Goal: Navigation & Orientation: Go to known website

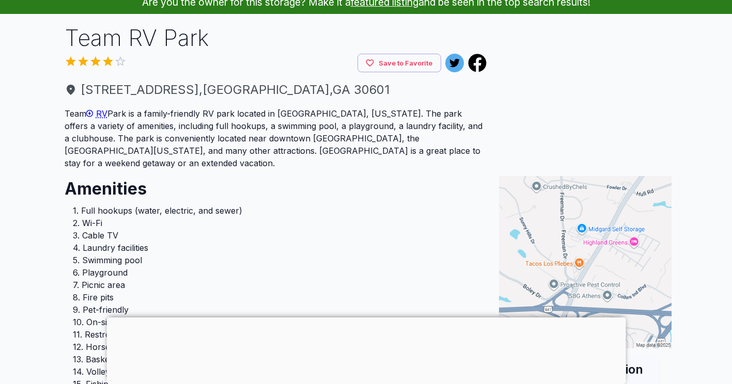
scroll to position [54, 0]
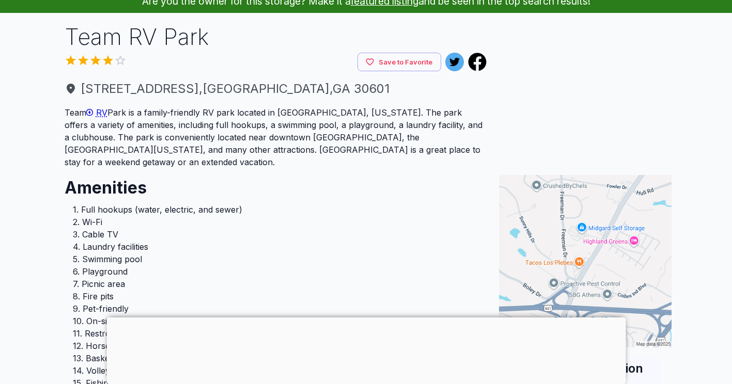
click at [104, 115] on span "RV" at bounding box center [101, 112] width 11 height 10
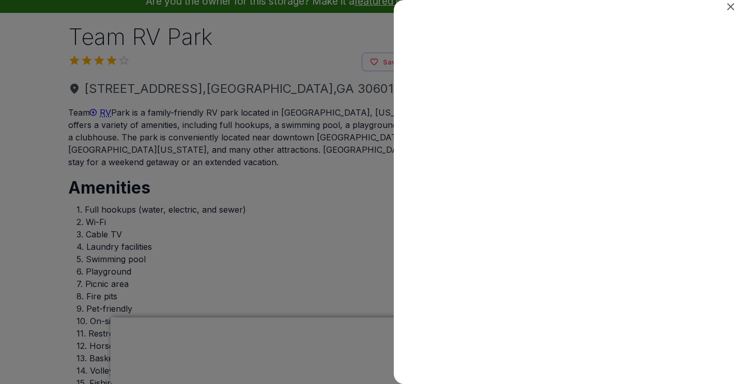
scroll to position [0, 0]
click at [732, 13] on div "RV" at bounding box center [567, 20] width 346 height 16
click at [731, 7] on icon "Close" at bounding box center [730, 6] width 7 height 7
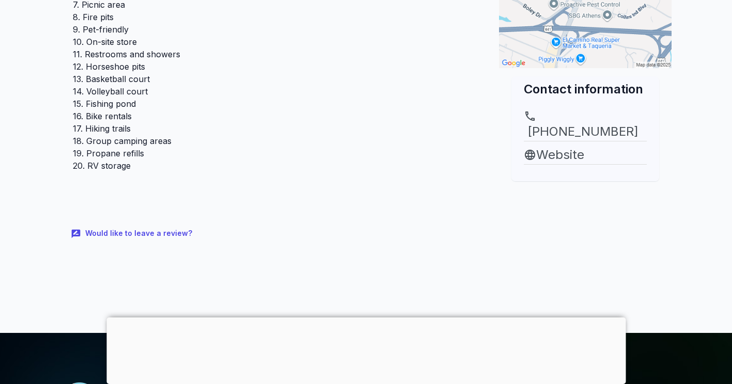
scroll to position [334, 0]
click at [562, 145] on link "Website" at bounding box center [585, 154] width 123 height 19
